Goal: Task Accomplishment & Management: Complete application form

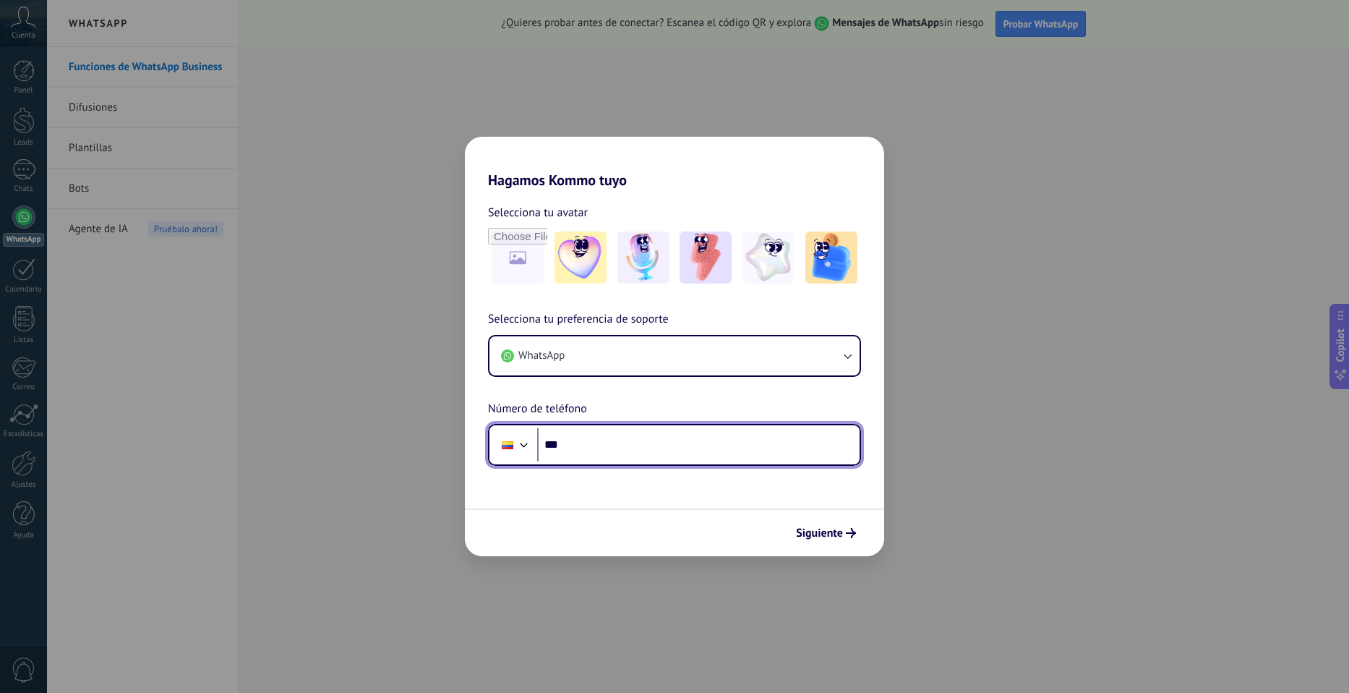
click at [627, 437] on input "***" at bounding box center [698, 444] width 323 height 33
type input "**********"
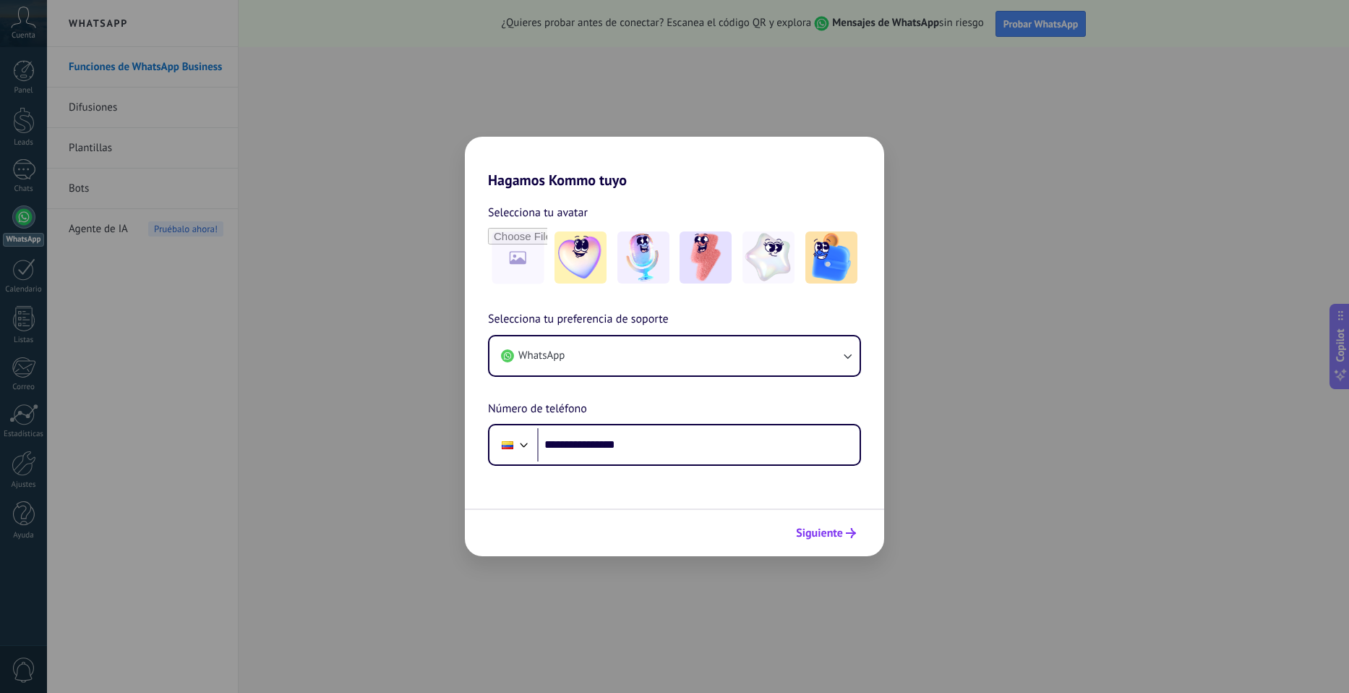
click at [816, 528] on span "Siguiente" at bounding box center [819, 533] width 47 height 10
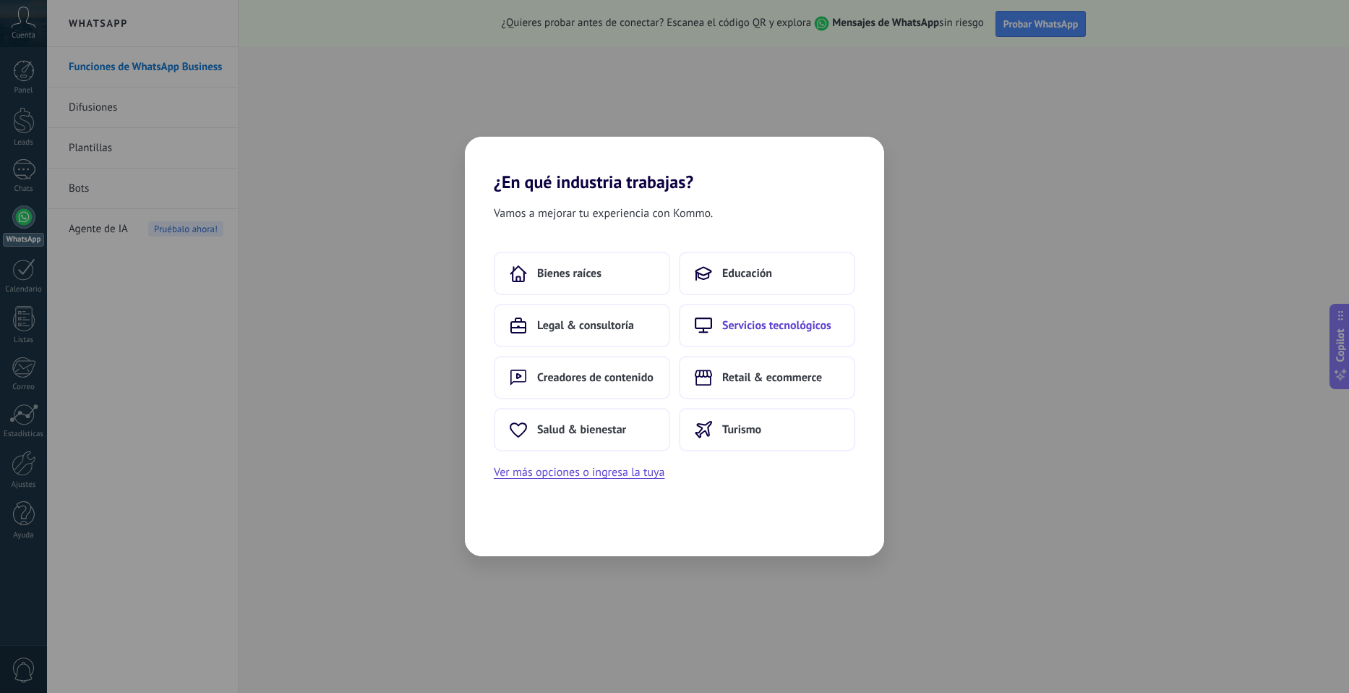
click at [747, 327] on span "Servicios tecnológicos" at bounding box center [776, 325] width 109 height 14
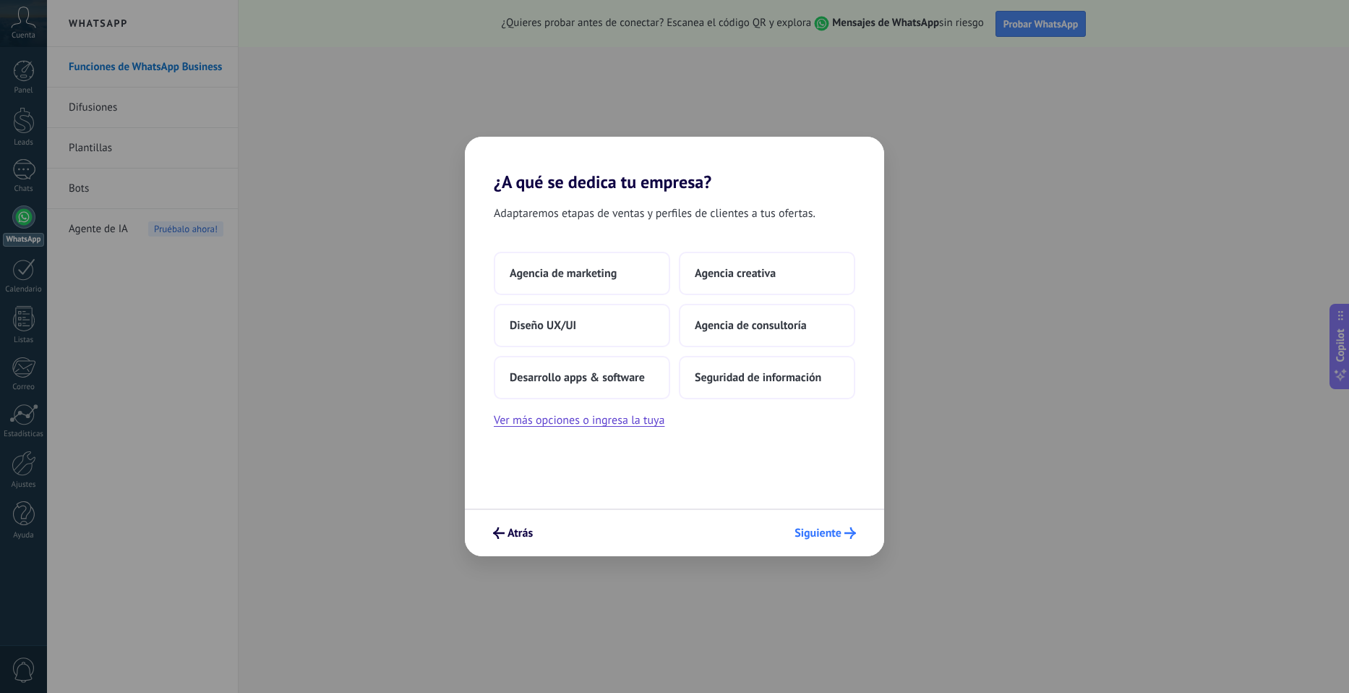
click at [822, 521] on button "Siguiente" at bounding box center [825, 533] width 74 height 25
click at [607, 274] on span "Agencia de marketing" at bounding box center [563, 273] width 107 height 14
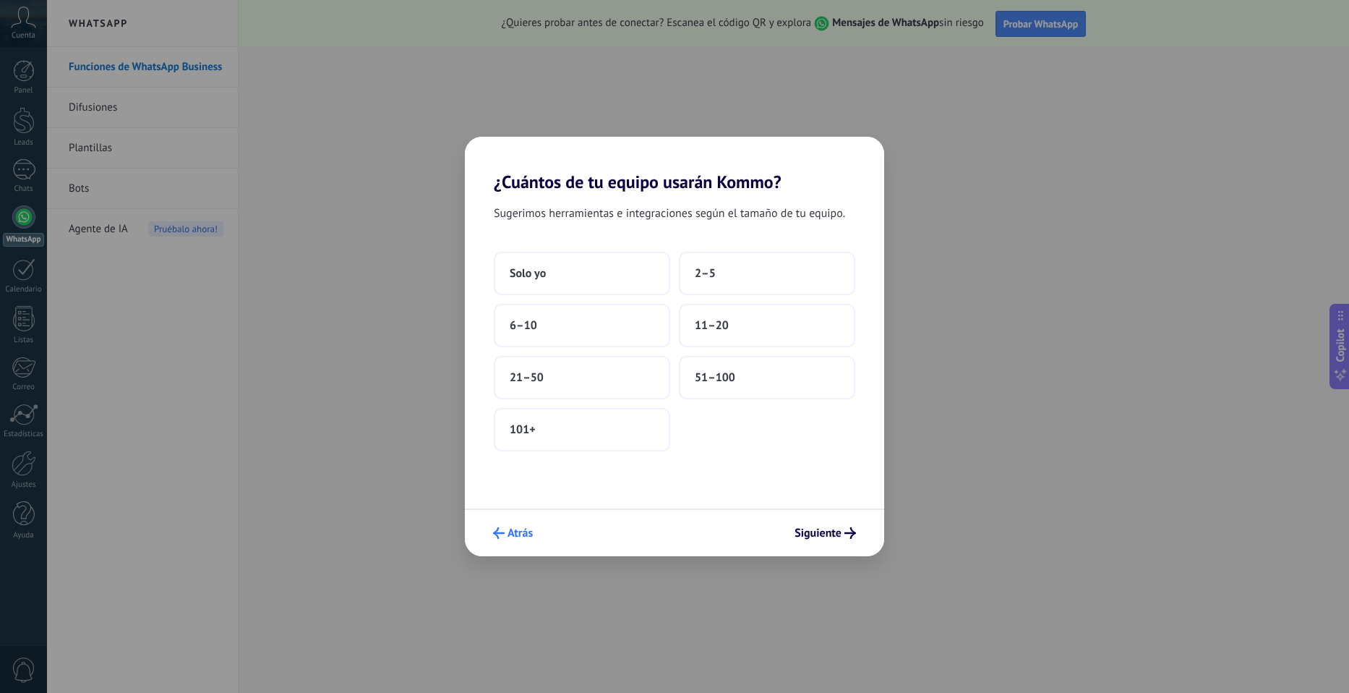
click at [497, 537] on icon "submit" at bounding box center [499, 533] width 12 height 12
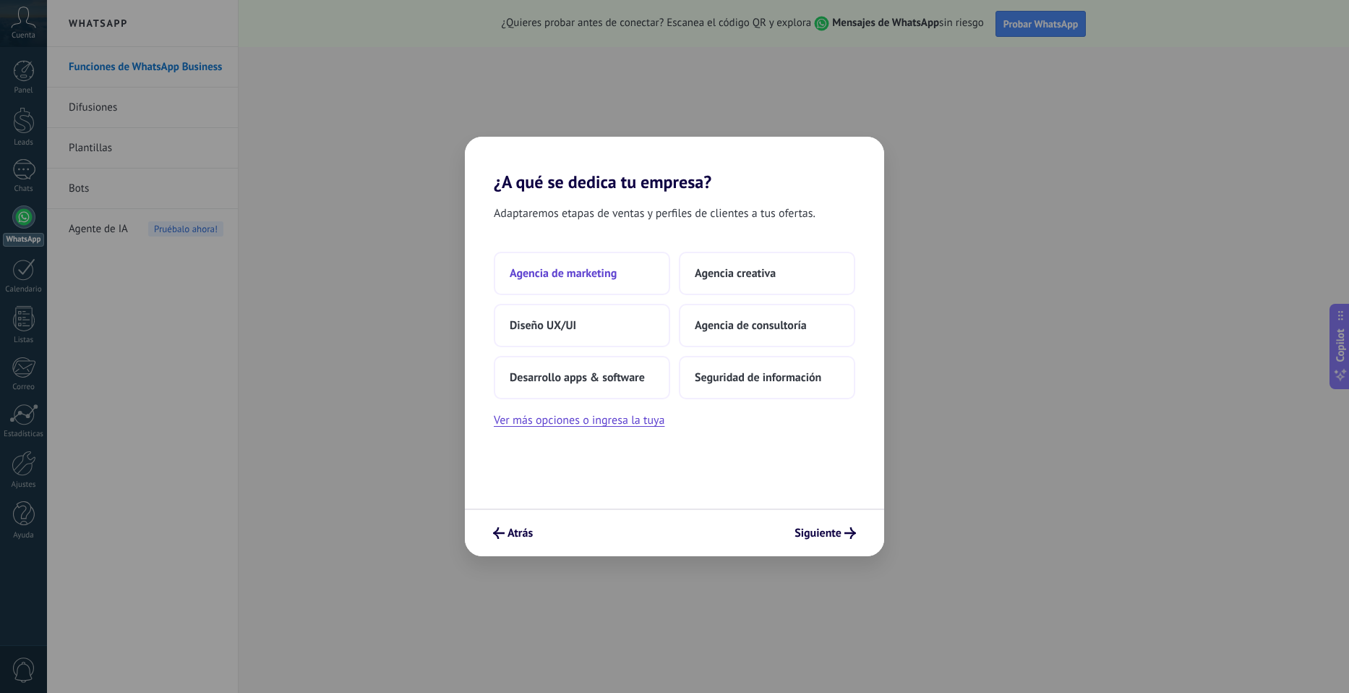
click at [581, 260] on button "Agencia de marketing" at bounding box center [582, 273] width 176 height 43
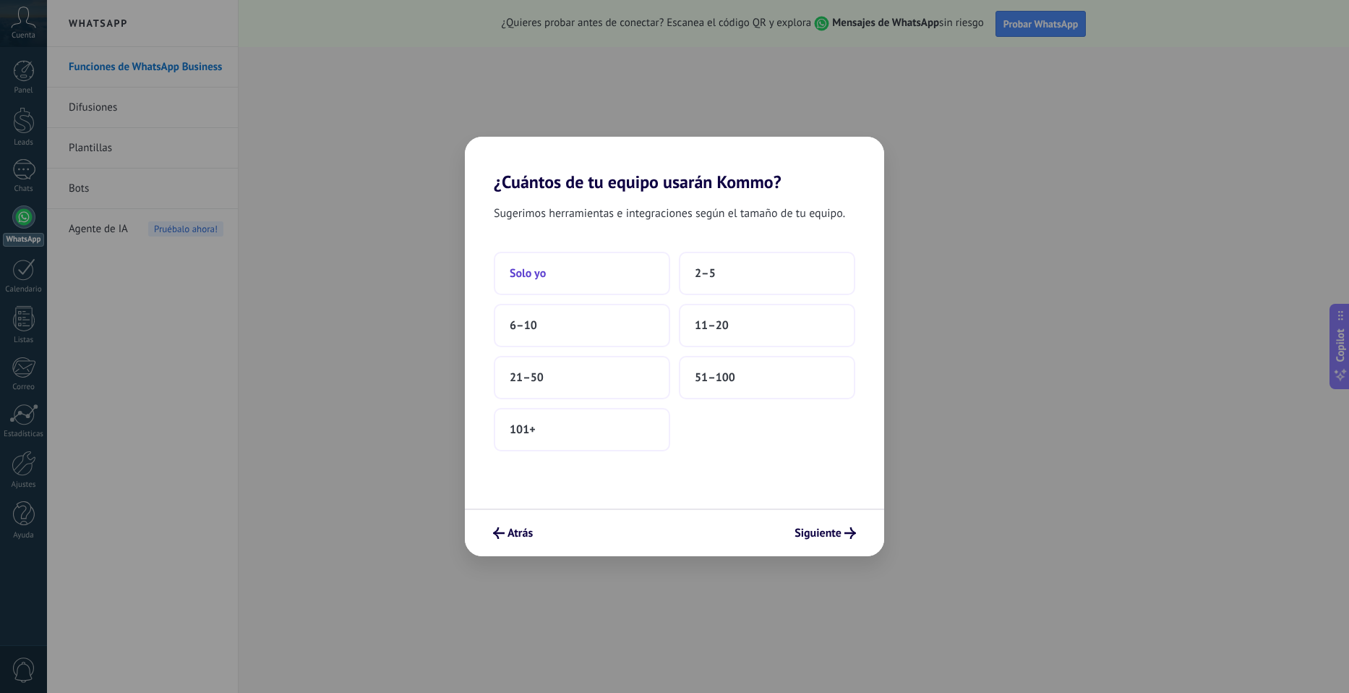
click at [593, 268] on button "Solo yo" at bounding box center [582, 273] width 176 height 43
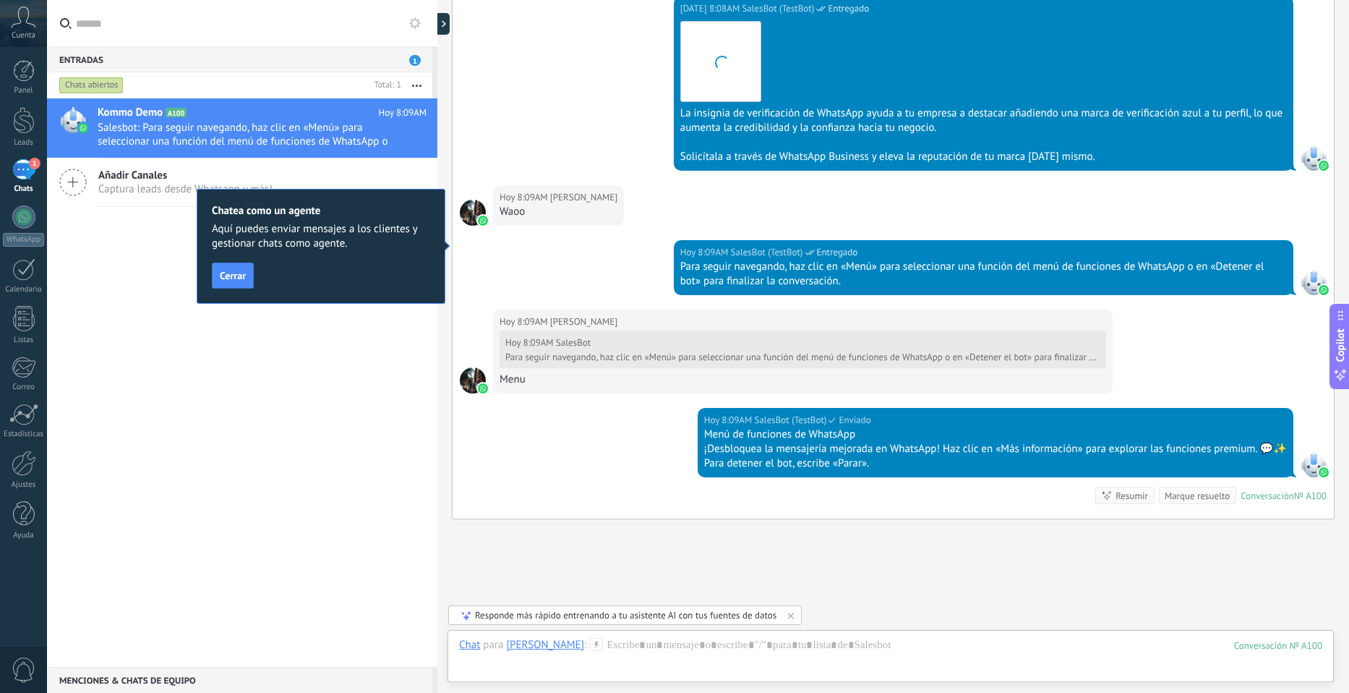
scroll to position [1056, 0]
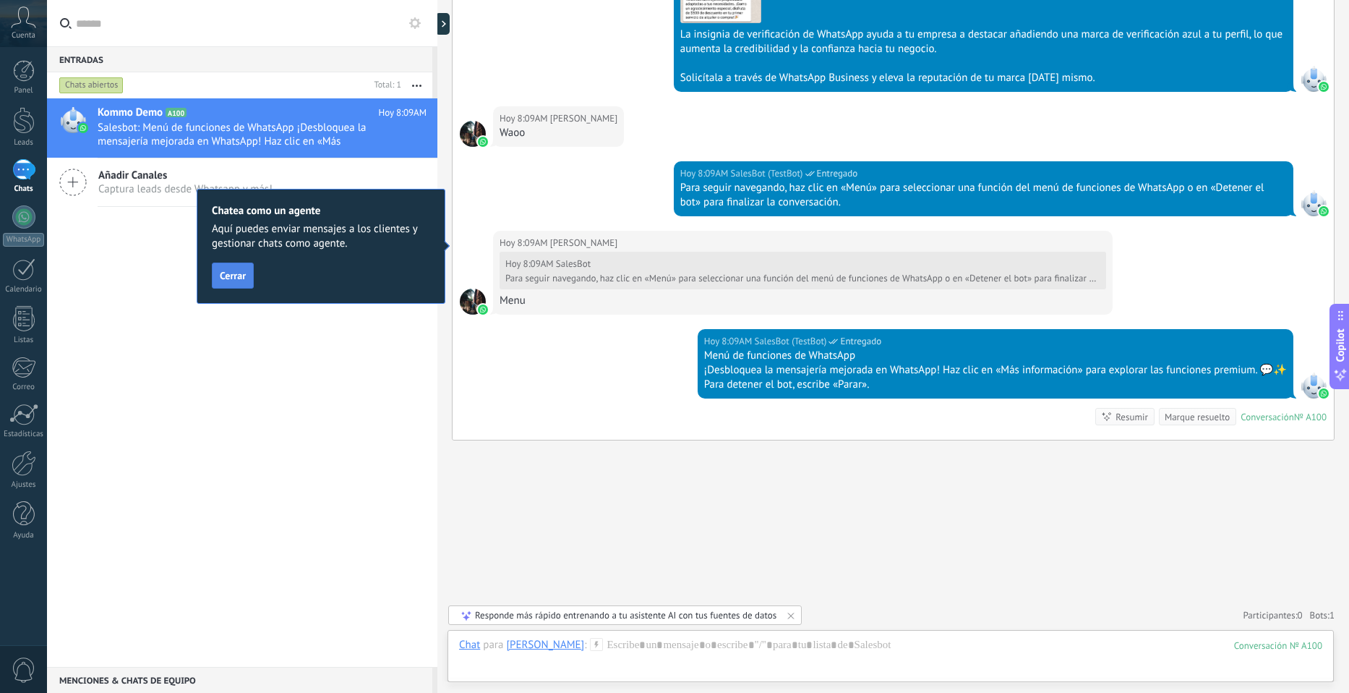
click at [231, 269] on button "Cerrar" at bounding box center [233, 275] width 42 height 26
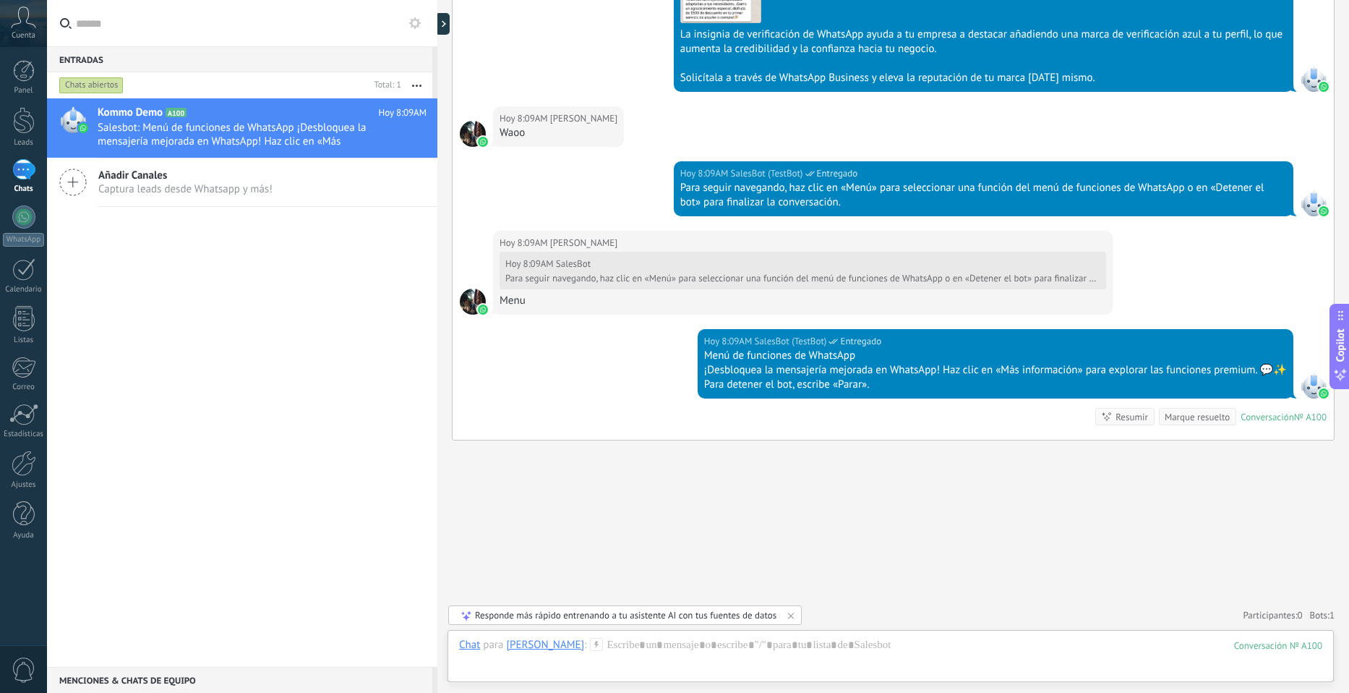
click at [25, 16] on icon at bounding box center [23, 18] width 25 height 22
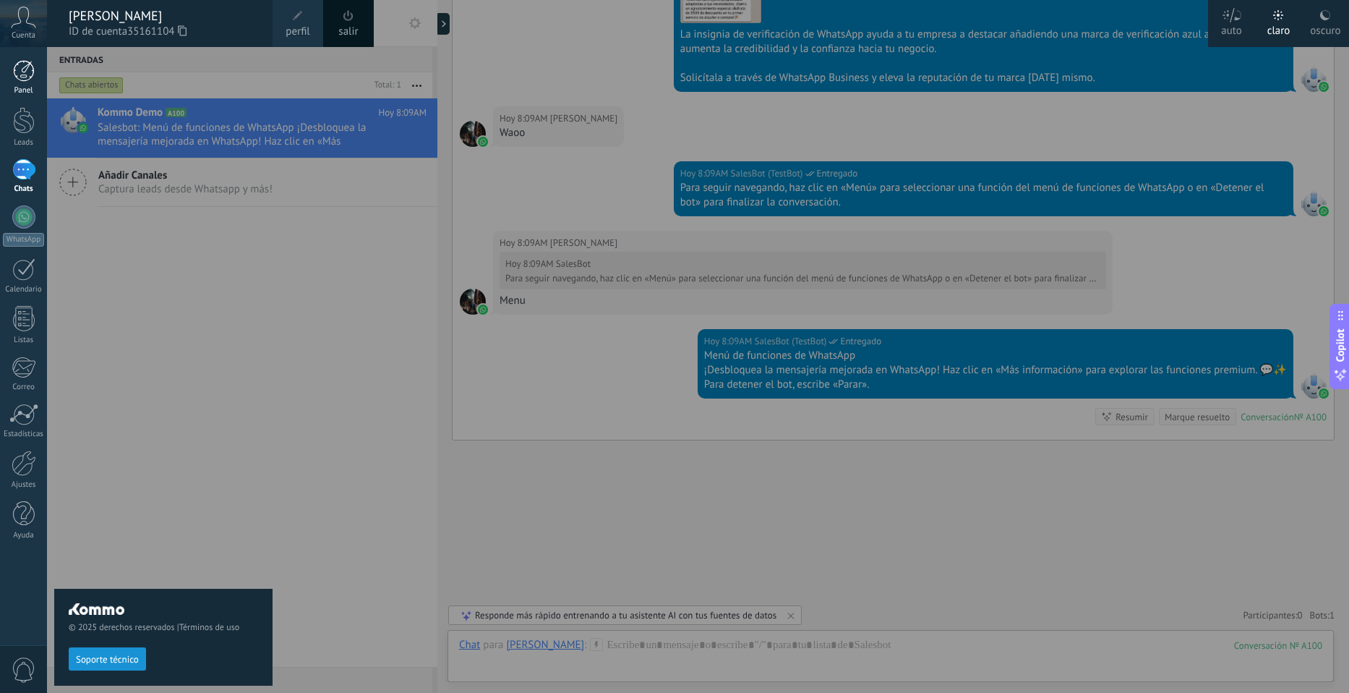
click at [28, 77] on div at bounding box center [24, 71] width 22 height 22
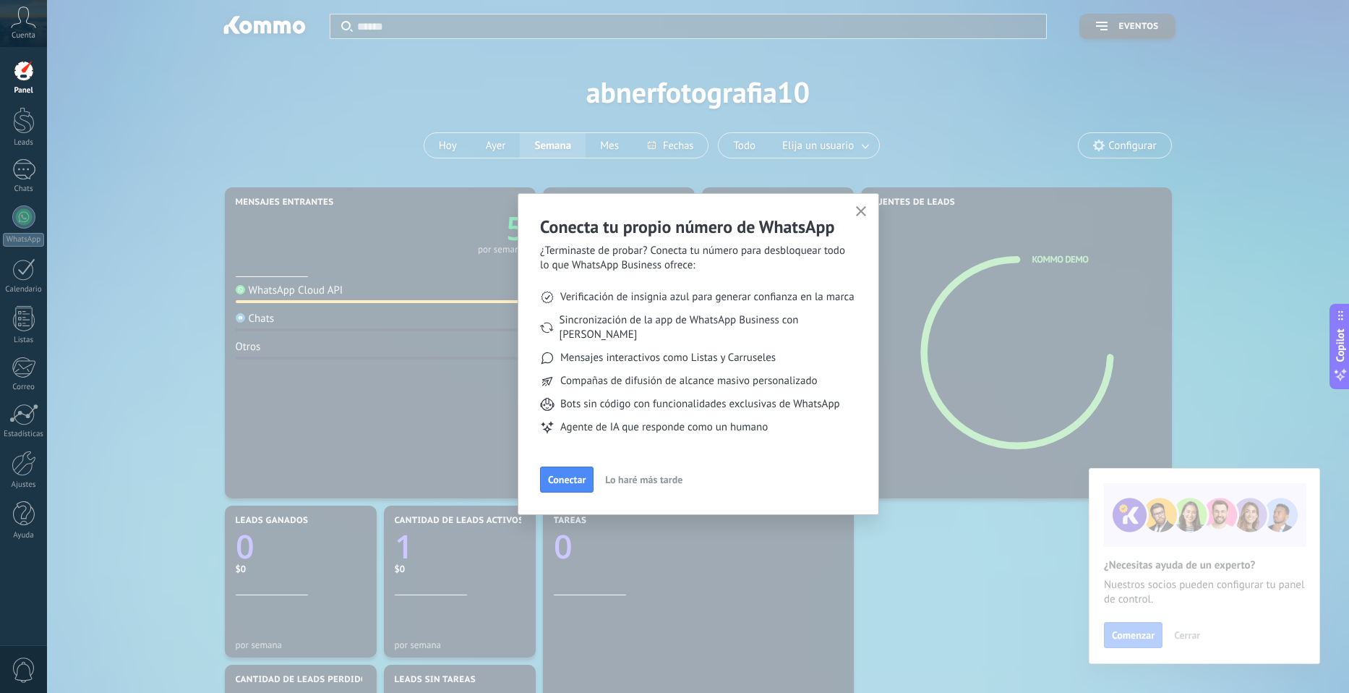
click at [866, 211] on body ".abccls-1,.abccls-2{fill-rule:evenodd}.abccls-2{fill:#fff} .abfcls-1{fill:none}…" at bounding box center [674, 346] width 1349 height 693
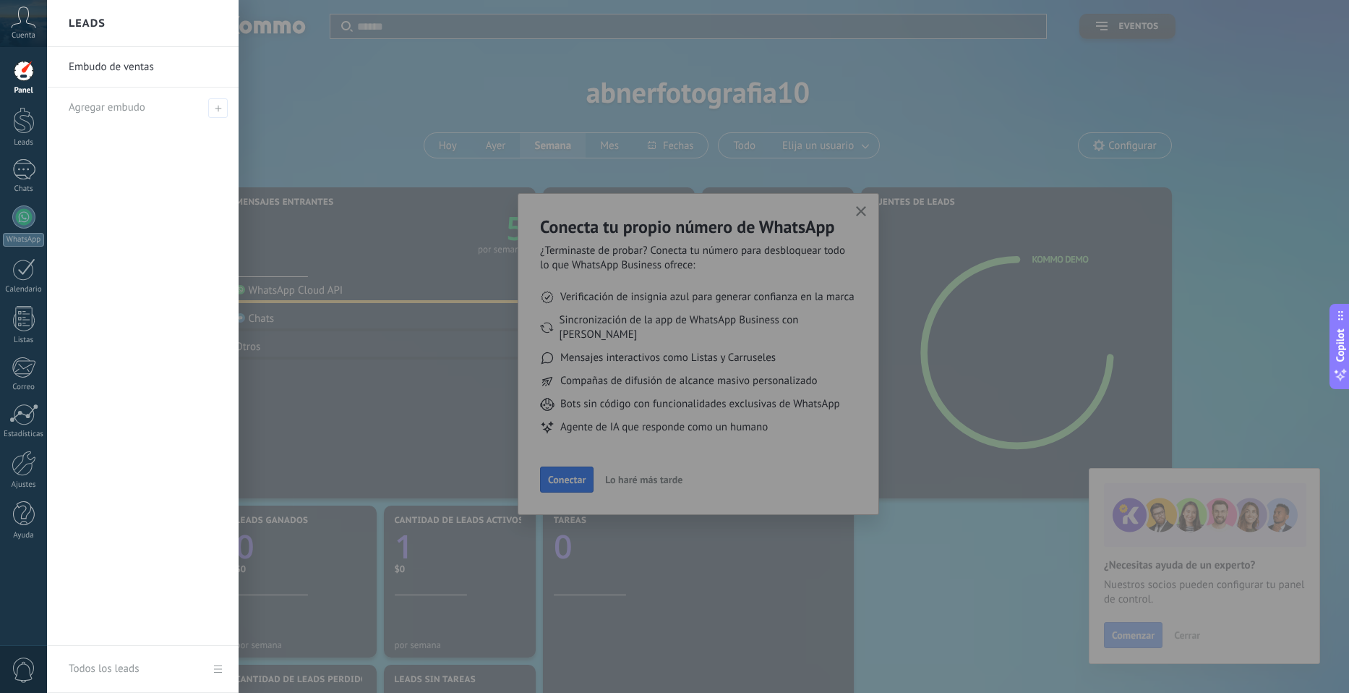
click at [419, 184] on div at bounding box center [721, 346] width 1349 height 693
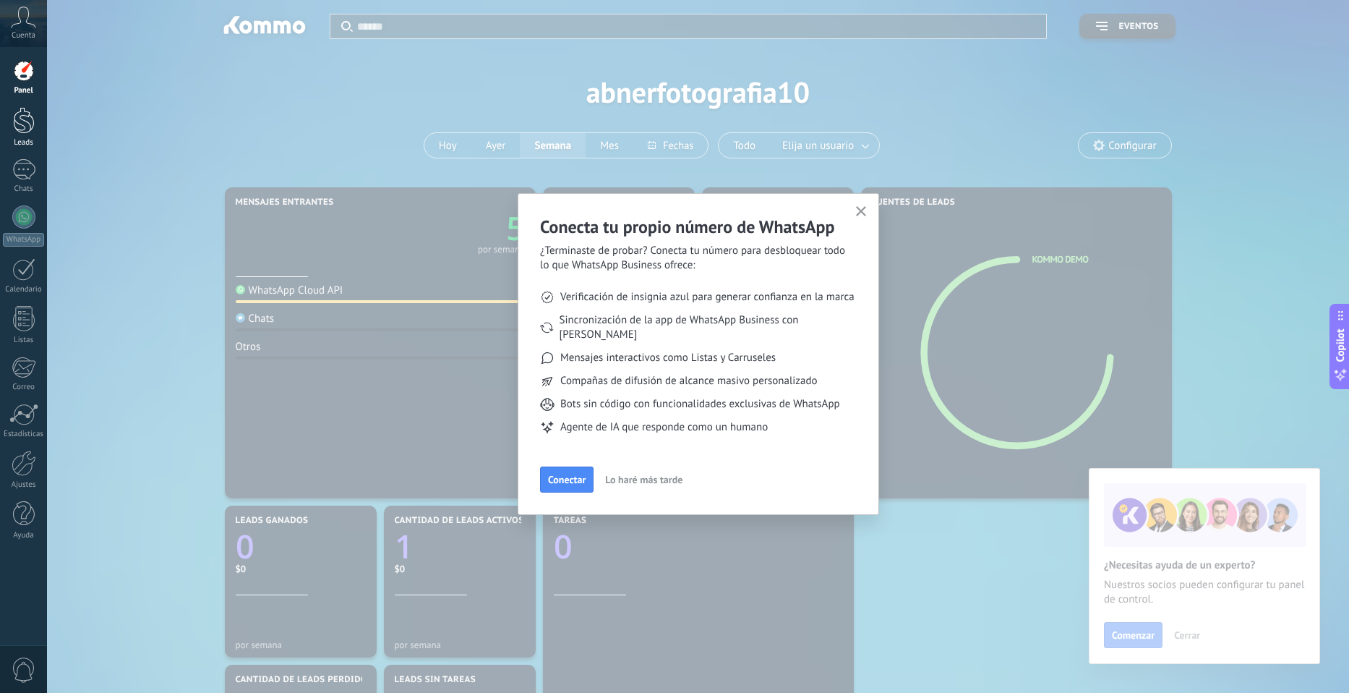
click at [20, 130] on div at bounding box center [24, 120] width 22 height 27
